Goal: Transaction & Acquisition: Book appointment/travel/reservation

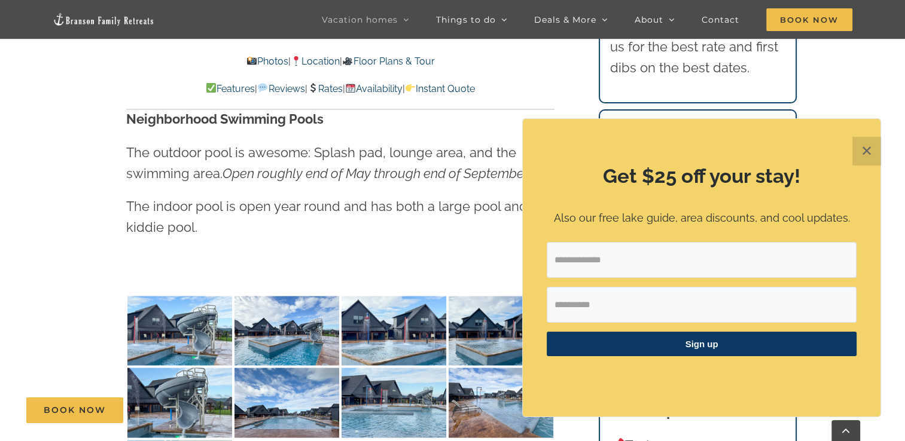
scroll to position [2134, 0]
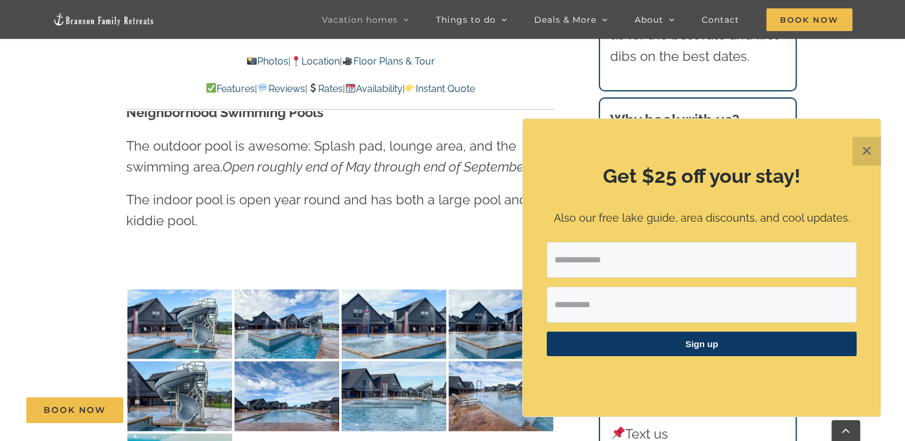
click at [861, 150] on button "✕" at bounding box center [866, 151] width 29 height 29
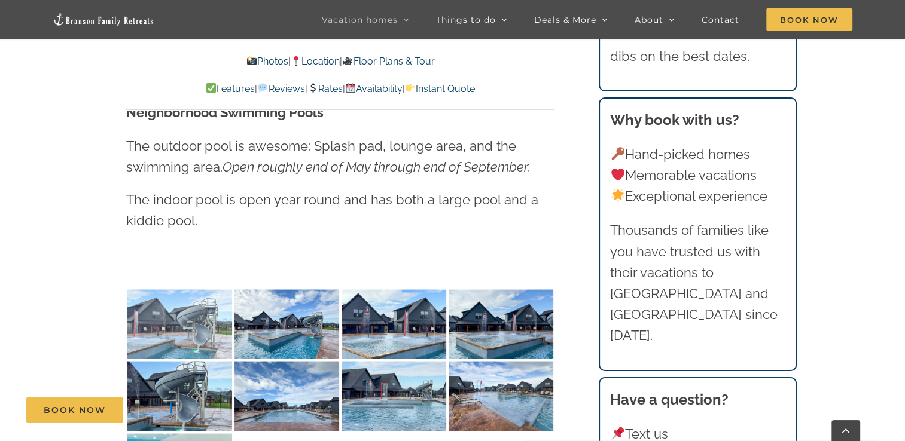
click at [187, 297] on img at bounding box center [179, 324] width 105 height 70
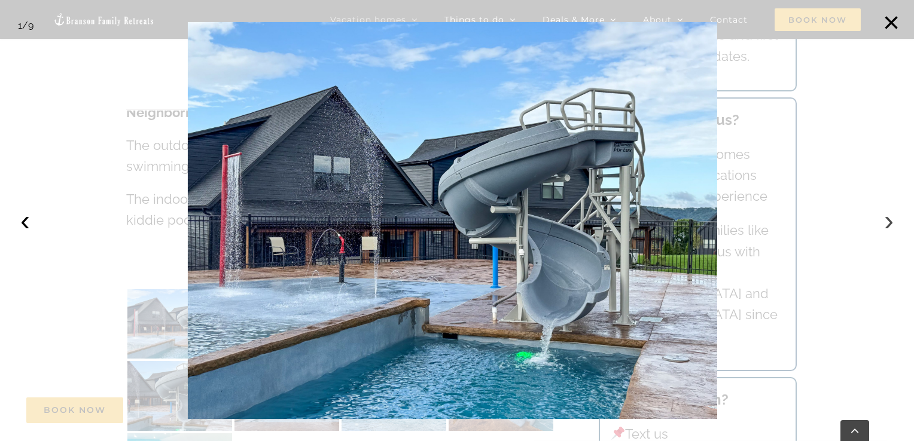
click at [888, 224] on button "›" at bounding box center [889, 221] width 26 height 26
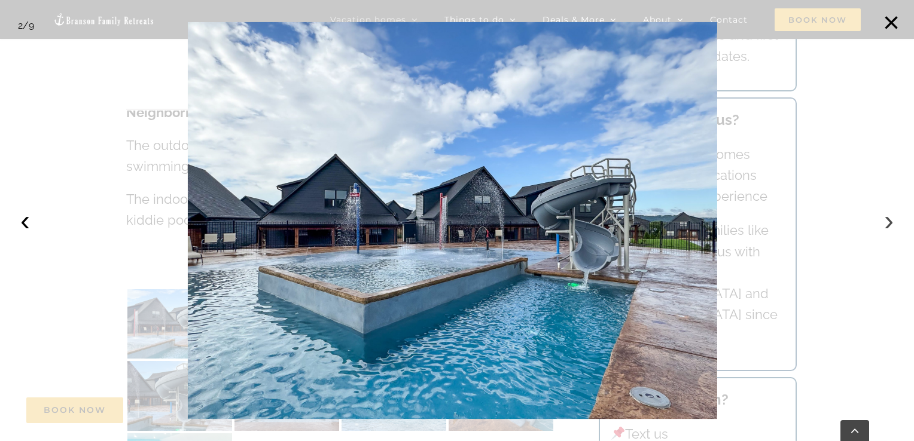
click at [888, 224] on button "›" at bounding box center [889, 221] width 26 height 26
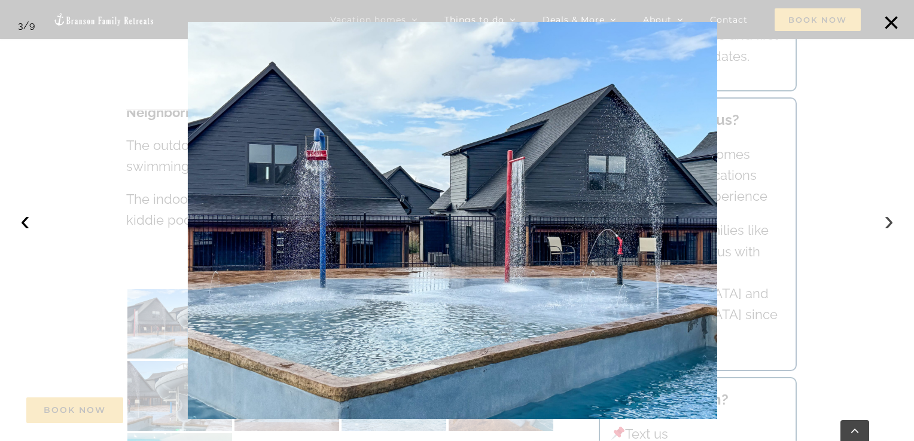
click at [888, 224] on button "›" at bounding box center [889, 221] width 26 height 26
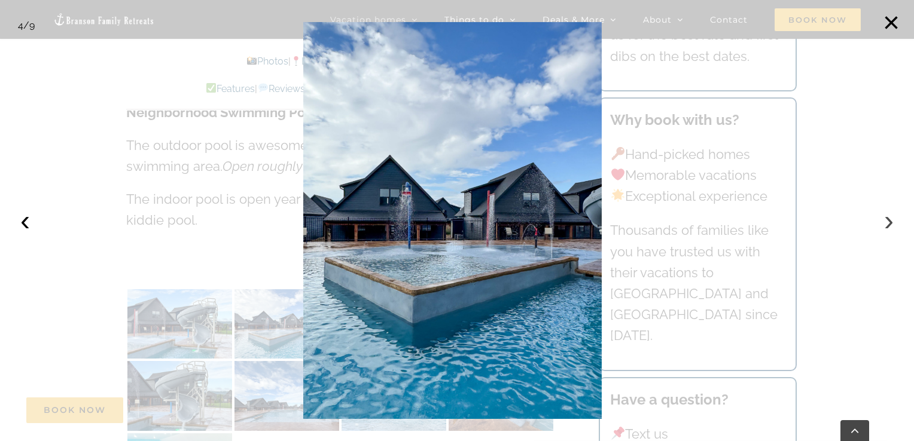
click at [888, 224] on button "›" at bounding box center [889, 221] width 26 height 26
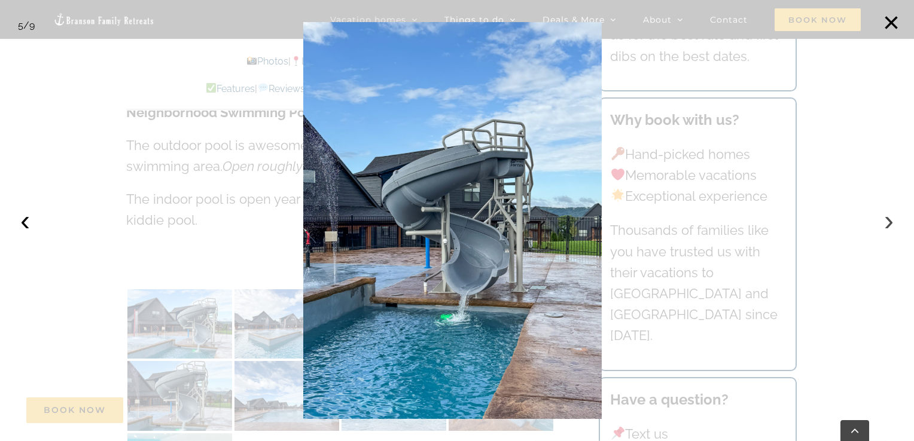
click at [888, 224] on button "›" at bounding box center [889, 221] width 26 height 26
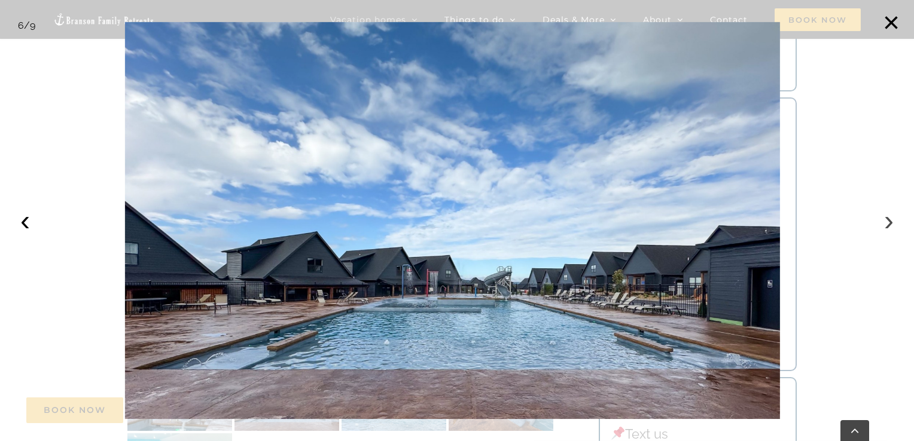
click at [888, 224] on button "›" at bounding box center [889, 221] width 26 height 26
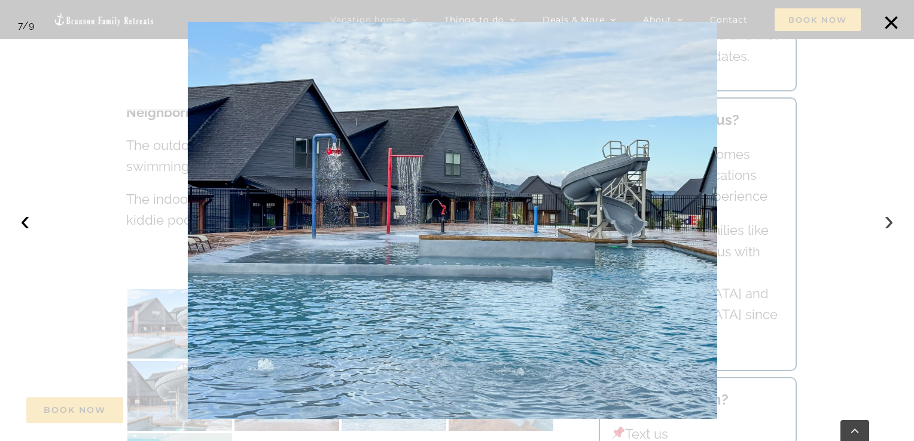
click at [888, 224] on button "›" at bounding box center [889, 221] width 26 height 26
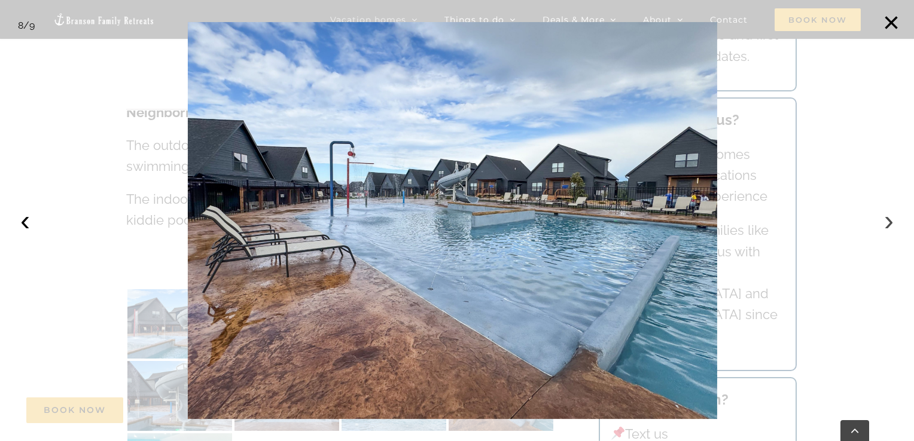
click at [888, 224] on button "›" at bounding box center [889, 221] width 26 height 26
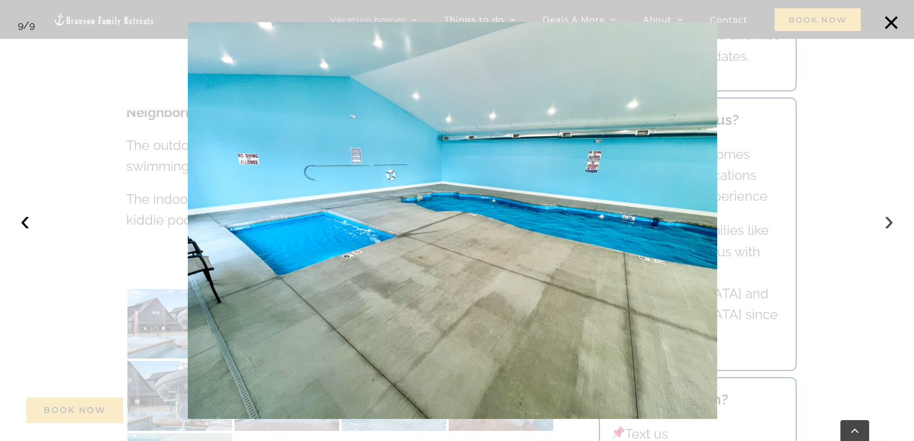
click at [888, 224] on button "›" at bounding box center [889, 221] width 26 height 26
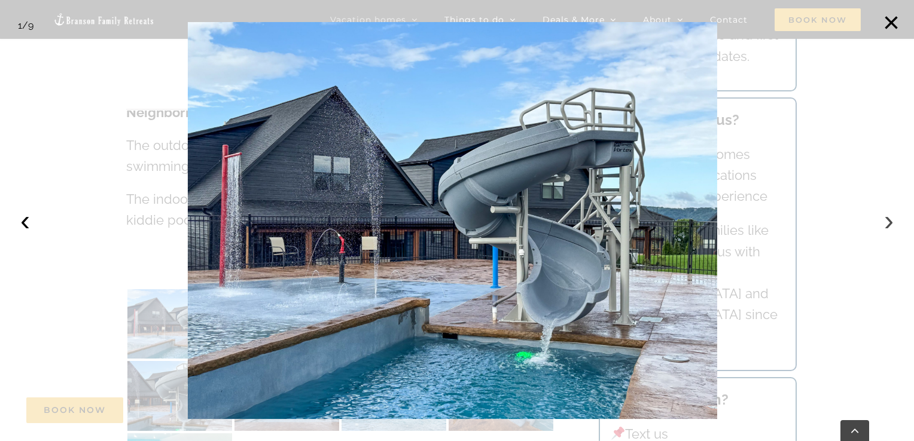
click at [888, 224] on button "›" at bounding box center [889, 221] width 26 height 26
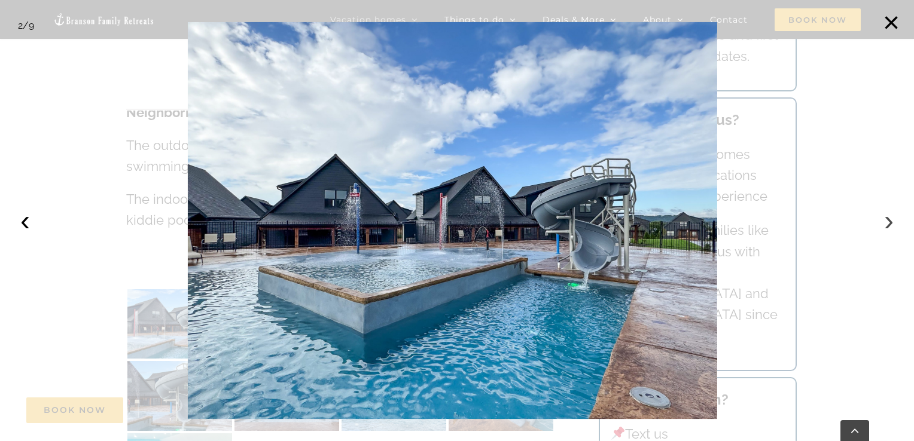
click at [888, 224] on button "›" at bounding box center [889, 221] width 26 height 26
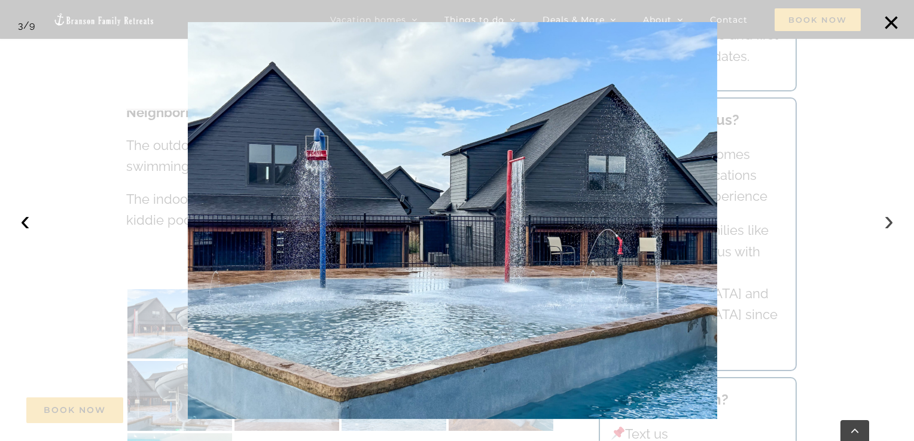
click at [888, 224] on button "›" at bounding box center [889, 221] width 26 height 26
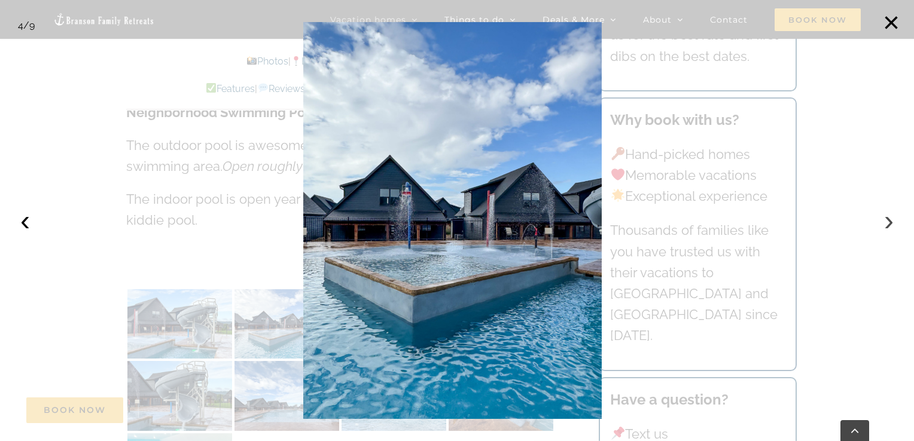
click at [888, 224] on button "›" at bounding box center [889, 221] width 26 height 26
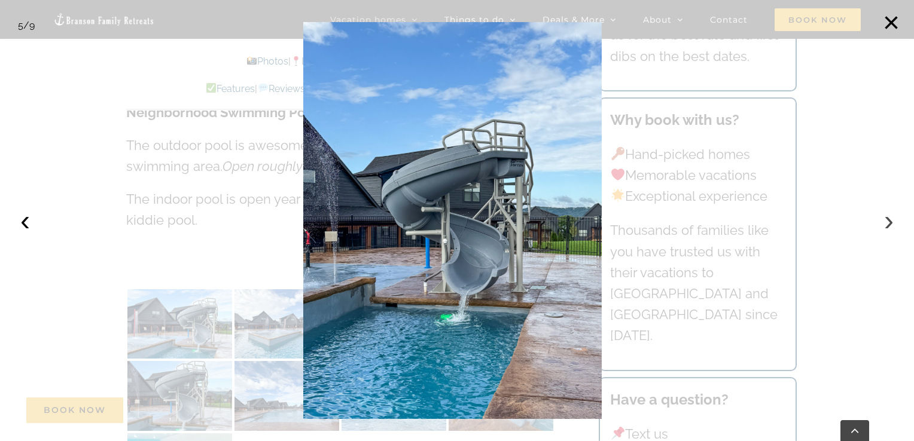
click at [888, 224] on button "›" at bounding box center [889, 221] width 26 height 26
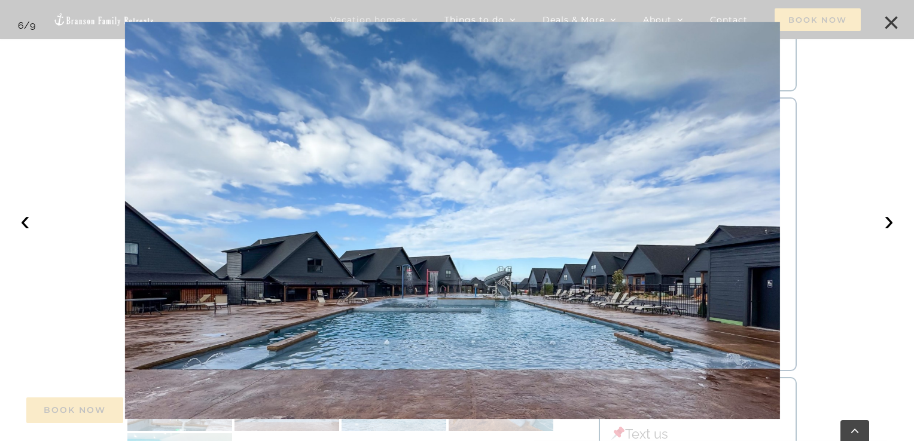
click at [889, 23] on button "×" at bounding box center [891, 23] width 26 height 26
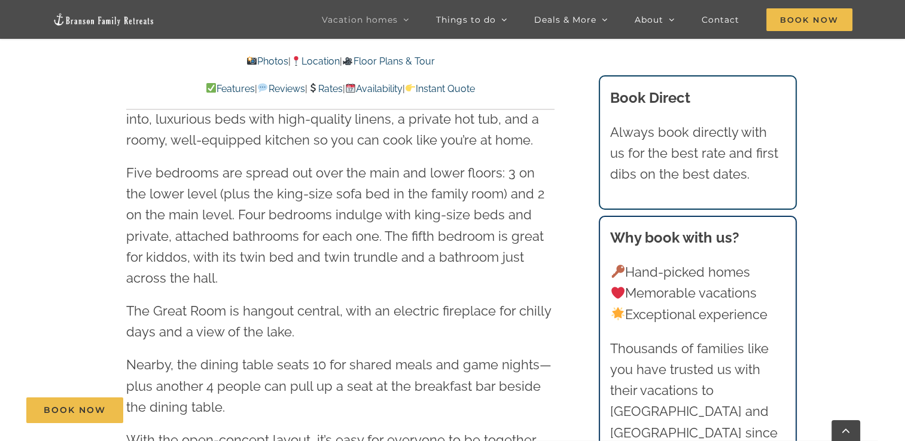
scroll to position [139, 0]
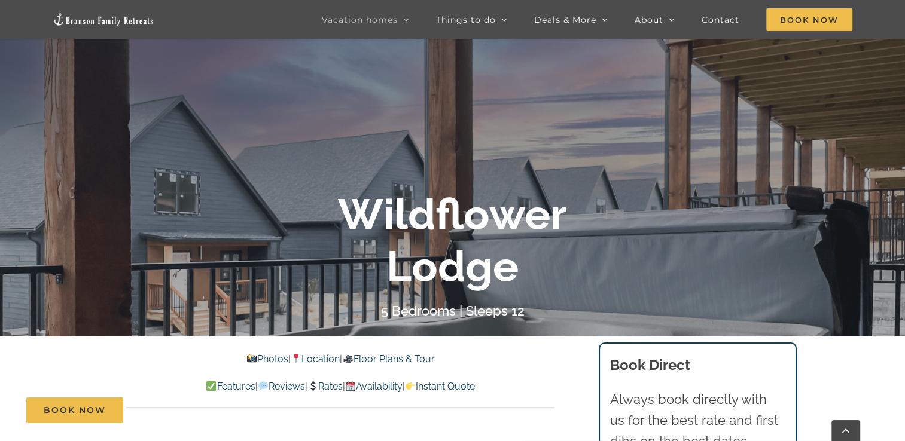
click at [257, 360] on link "Photos" at bounding box center [267, 358] width 42 height 11
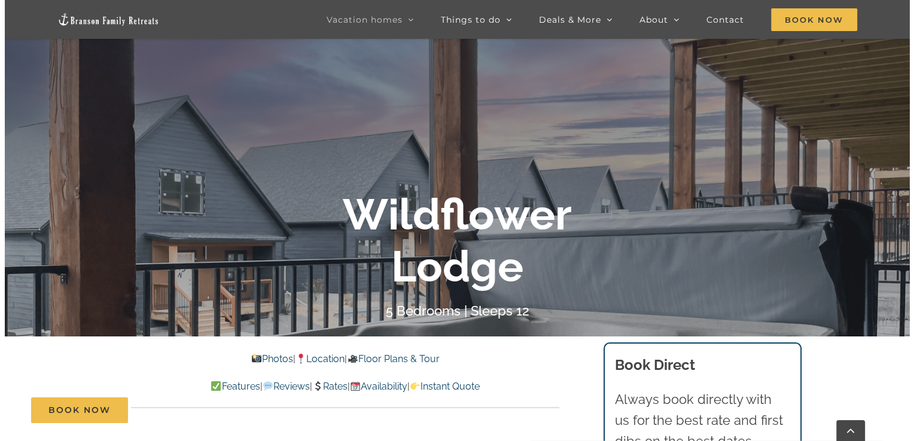
scroll to position [659, 0]
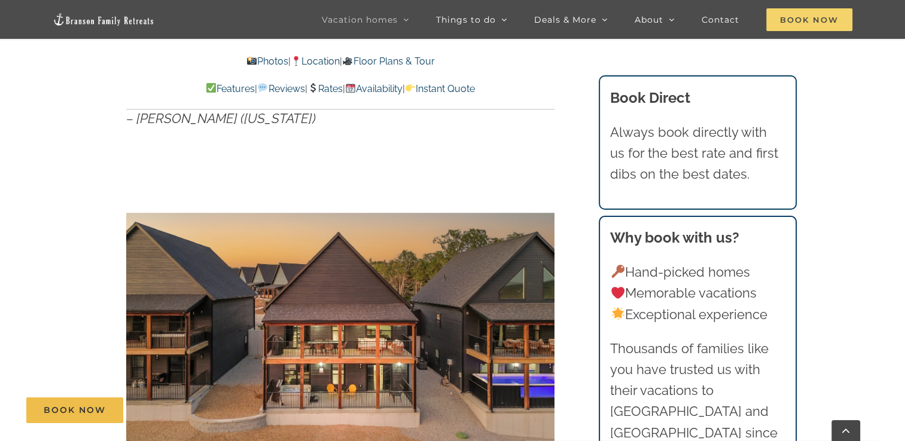
click at [822, 14] on span "Book Now" at bounding box center [809, 19] width 86 height 23
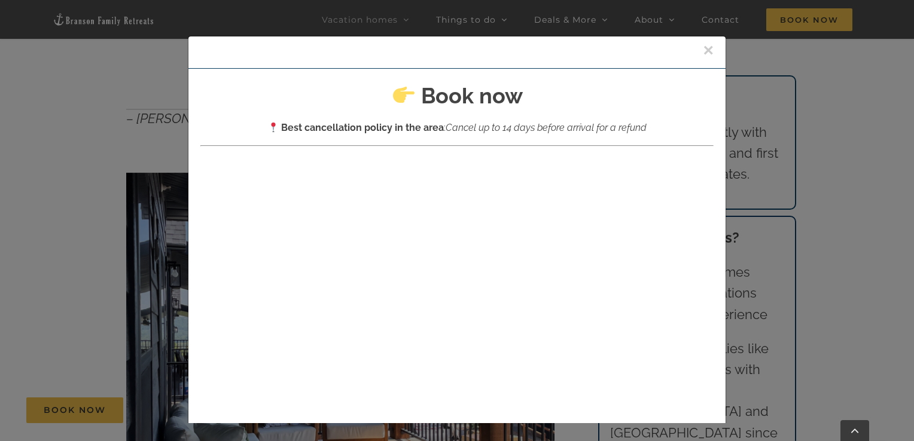
scroll to position [118, 0]
